Goal: Task Accomplishment & Management: Use online tool/utility

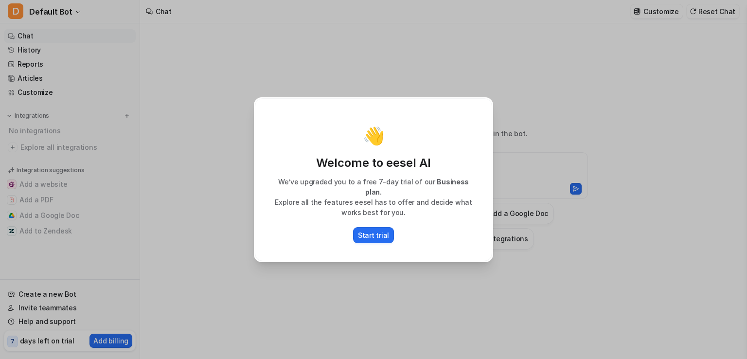
click at [210, 326] on div "👋 Welcome to eesel AI We’ve upgraded you to a free 7-day trial of our Business …" at bounding box center [373, 179] width 747 height 359
click at [377, 230] on p "Start trial" at bounding box center [373, 235] width 31 height 10
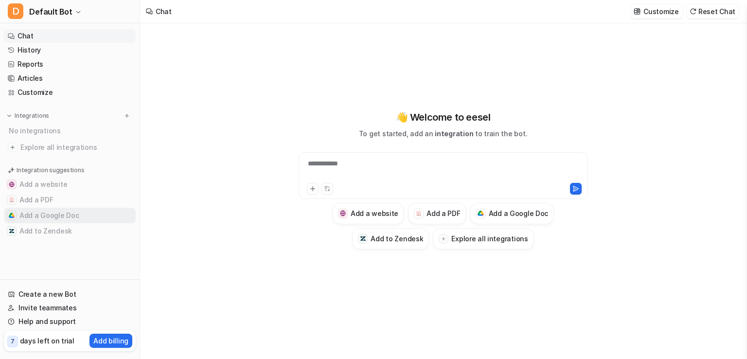
click at [46, 213] on button "Add a Google Doc" at bounding box center [70, 216] width 132 height 16
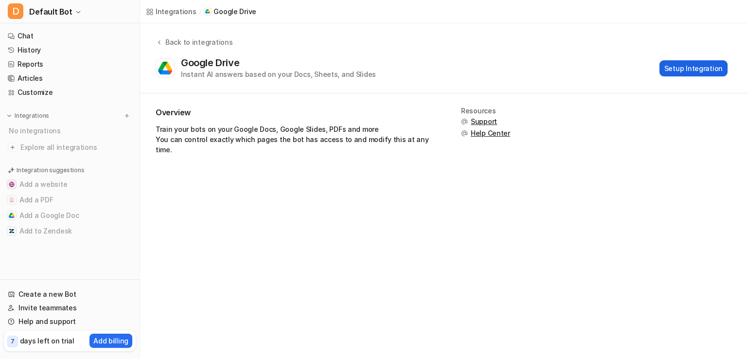
click at [683, 65] on button "Setup Integration" at bounding box center [694, 68] width 68 height 16
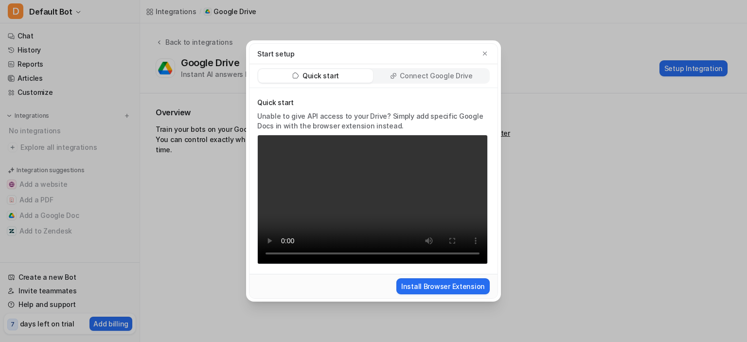
click at [436, 77] on p "Connect Google Drive" at bounding box center [436, 76] width 72 height 10
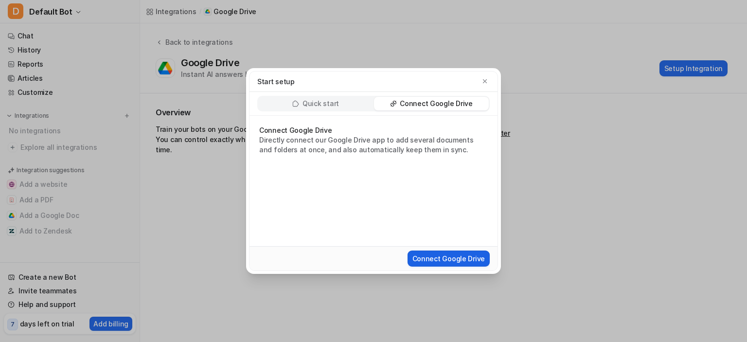
click at [453, 260] on button "Connect Google Drive" at bounding box center [449, 259] width 82 height 16
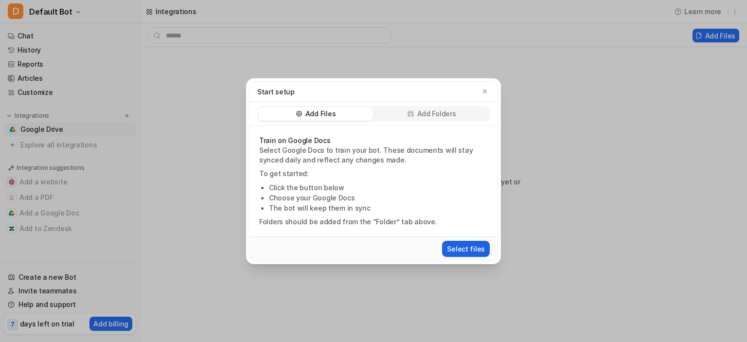
click at [466, 245] on button "Select files" at bounding box center [466, 249] width 48 height 16
click at [431, 112] on p "Add Folders" at bounding box center [436, 114] width 39 height 10
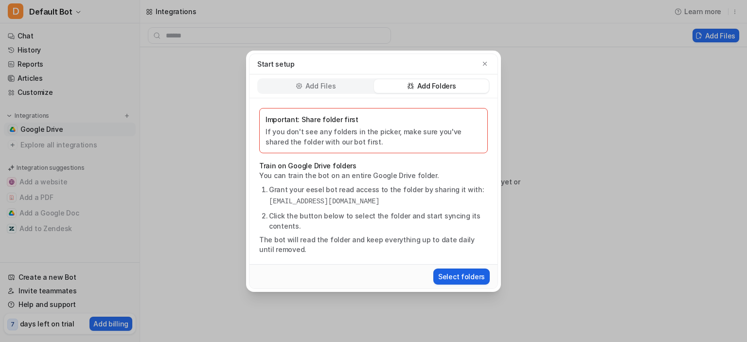
click at [454, 278] on button "Select folders" at bounding box center [462, 277] width 56 height 16
click at [523, 225] on div "Start setup Add Files Add Folders Important: Share folder first If you don't se…" at bounding box center [373, 171] width 747 height 342
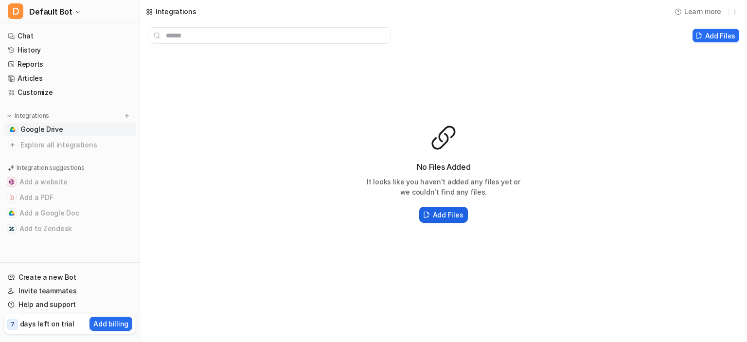
click at [445, 218] on h2 "Add Files" at bounding box center [448, 215] width 30 height 10
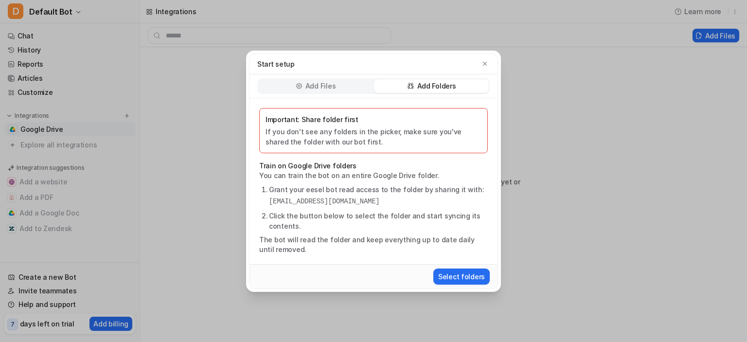
click at [308, 91] on div "Add Files" at bounding box center [315, 86] width 115 height 14
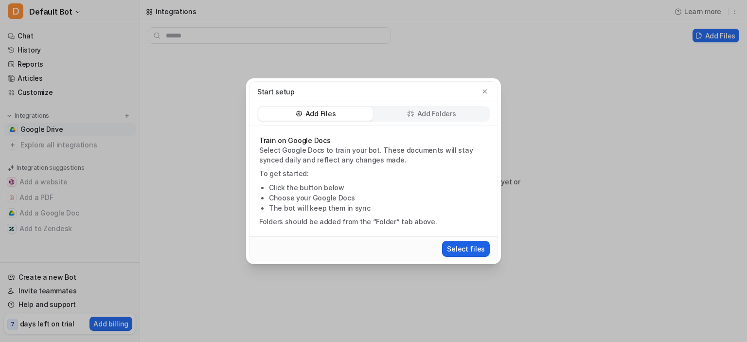
click at [463, 247] on button "Select files" at bounding box center [466, 249] width 48 height 16
click at [100, 233] on div "Start setup Add Files Add Folders Train on Google Docs Select Google Docs to tr…" at bounding box center [373, 171] width 747 height 342
